Goal: Information Seeking & Learning: Compare options

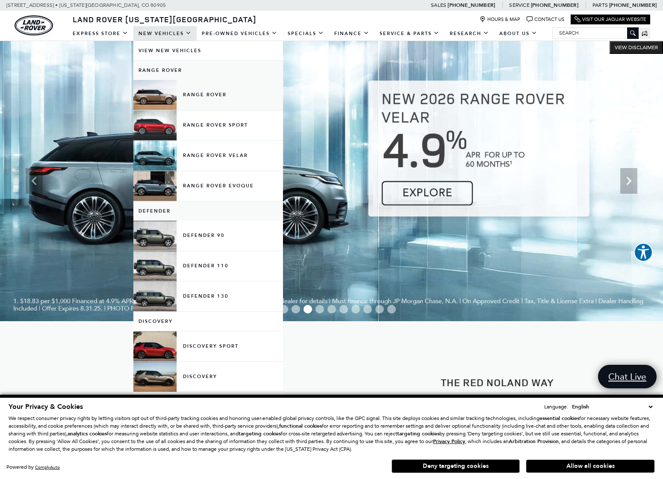
click at [221, 93] on link "Range Rover" at bounding box center [208, 95] width 150 height 30
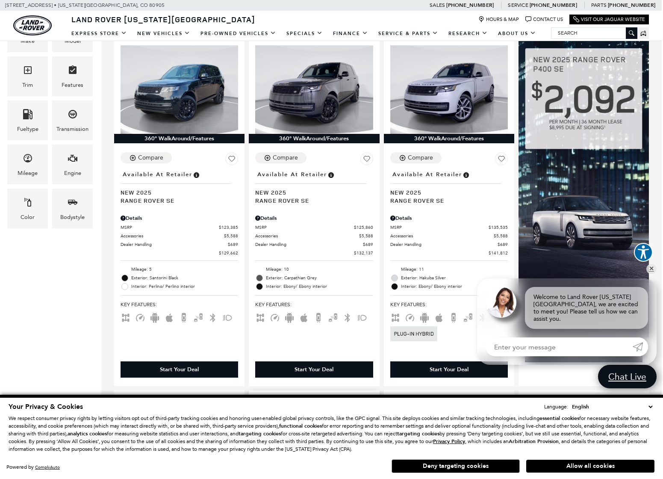
scroll to position [233, 1]
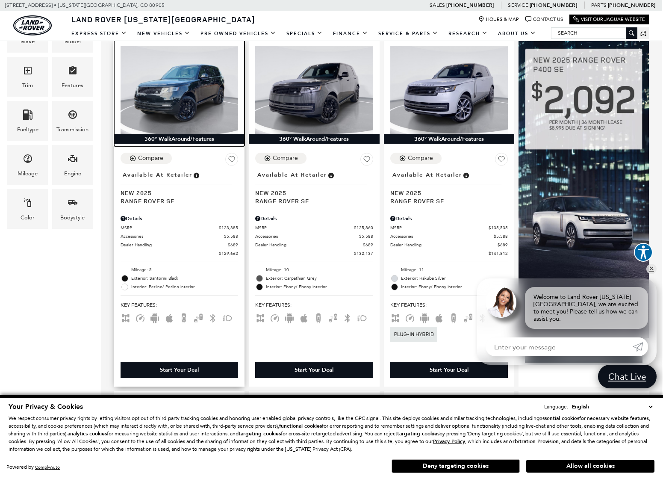
click at [194, 92] on img at bounding box center [180, 90] width 118 height 88
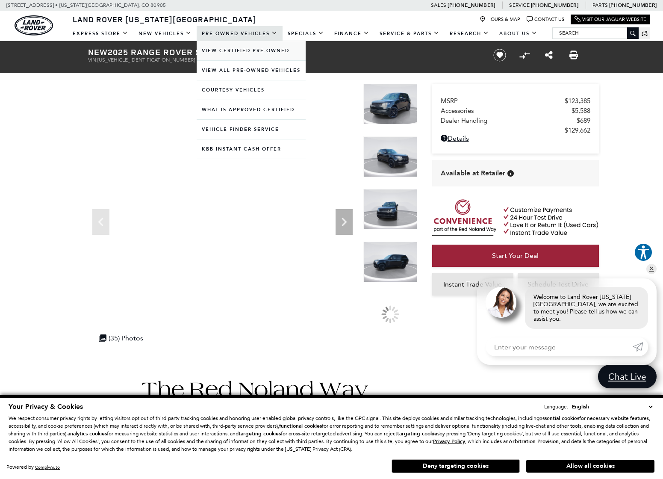
click at [245, 47] on link "View Certified Pre-Owned" at bounding box center [251, 50] width 109 height 19
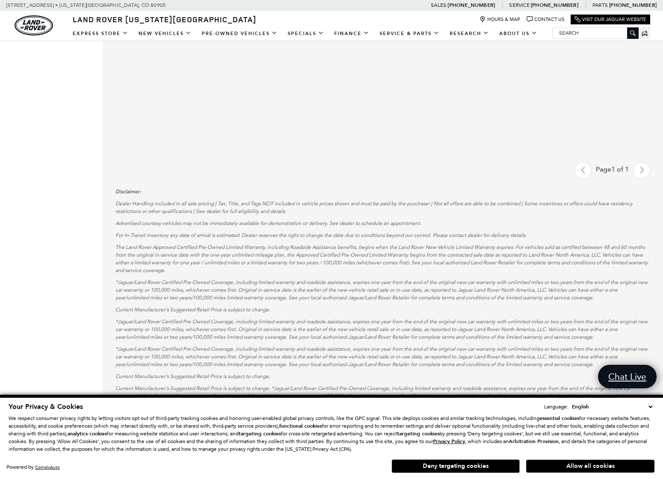
scroll to position [590, 0]
